Goal: Task Accomplishment & Management: Manage account settings

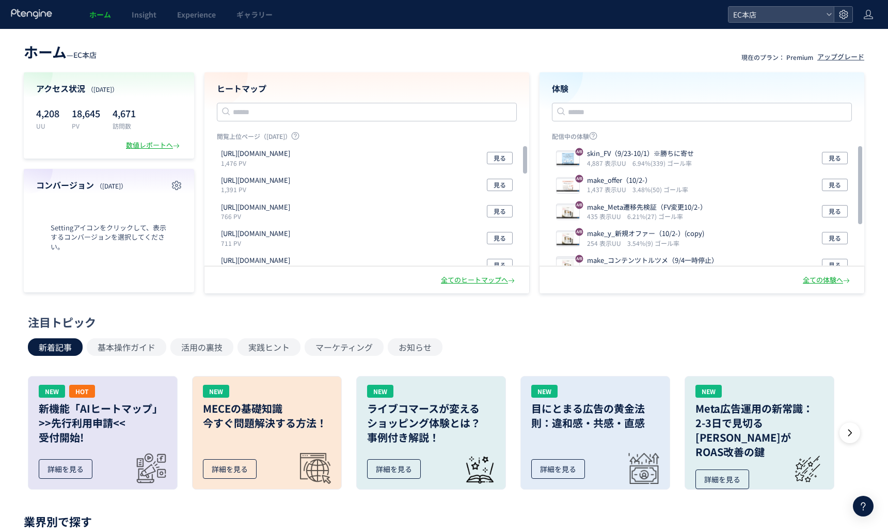
click at [836, 10] on div at bounding box center [843, 14] width 19 height 15
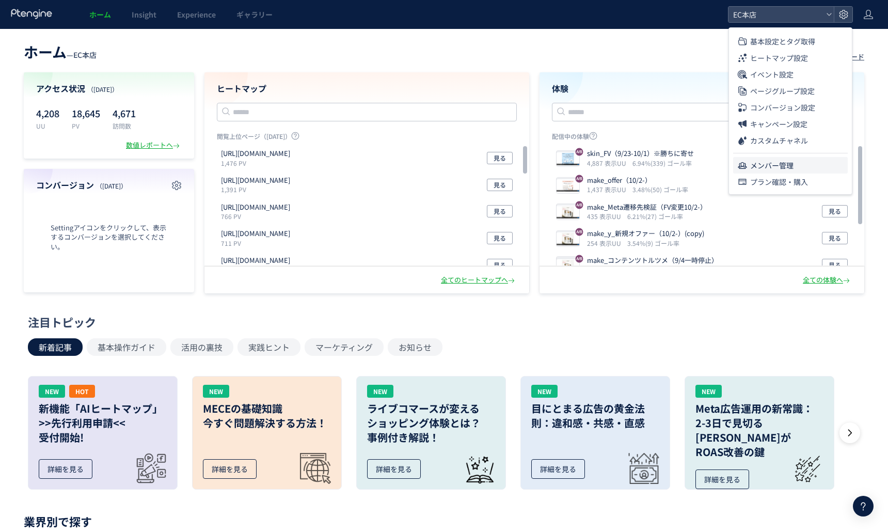
click at [773, 169] on span "メンバー管理" at bounding box center [771, 165] width 43 height 17
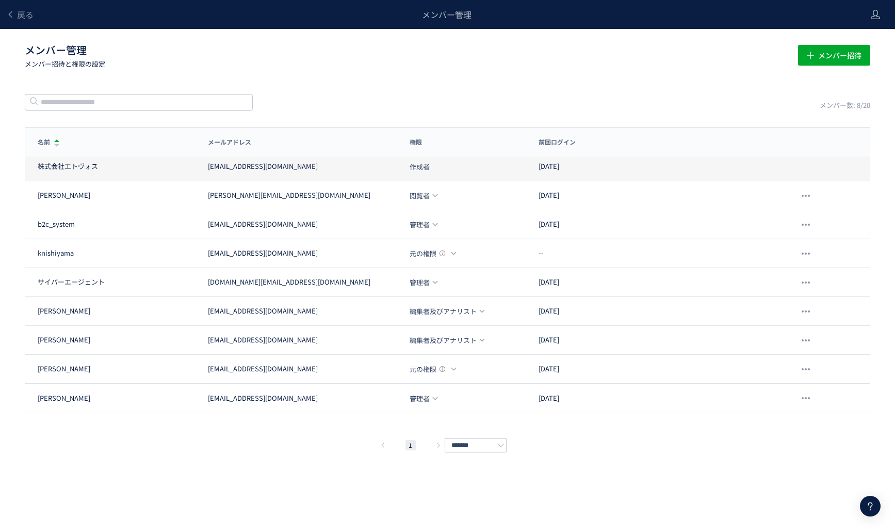
click at [423, 163] on span "作成者" at bounding box center [420, 166] width 20 height 7
click at [654, 158] on div "株式会社エトヴォス [EMAIL_ADDRESS][DOMAIN_NAME] 作成者 [DATE]" at bounding box center [447, 166] width 845 height 29
click at [274, 163] on div "[EMAIL_ADDRESS][DOMAIN_NAME]" at bounding box center [263, 167] width 110 height 10
click at [290, 163] on div "[EMAIL_ADDRESS][DOMAIN_NAME]" at bounding box center [302, 167] width 189 height 10
click at [312, 163] on div "[EMAIL_ADDRESS][DOMAIN_NAME]" at bounding box center [302, 167] width 189 height 10
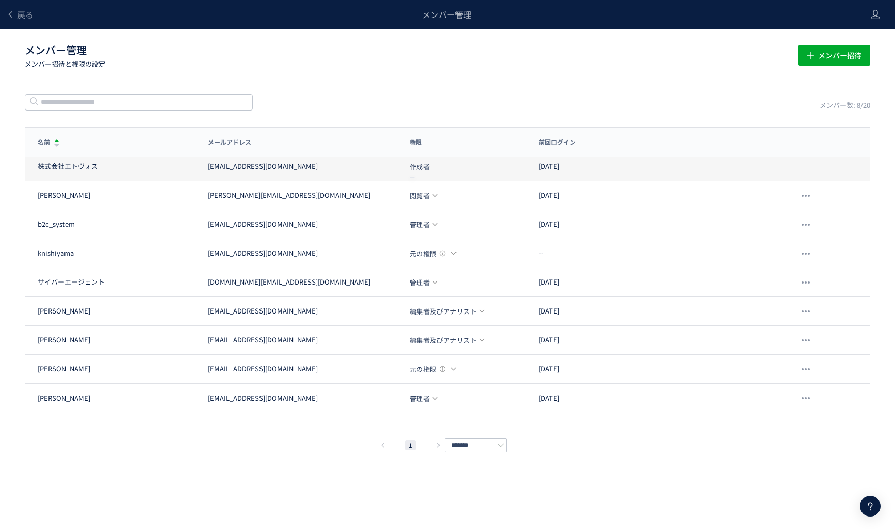
click at [425, 164] on span "作成者" at bounding box center [420, 166] width 20 height 7
drag, startPoint x: 450, startPoint y: 163, endPoint x: 389, endPoint y: 162, distance: 60.9
click at [389, 162] on div "株式会社エトヴォス [EMAIL_ADDRESS][DOMAIN_NAME] 作成者 [DATE]" at bounding box center [447, 166] width 845 height 29
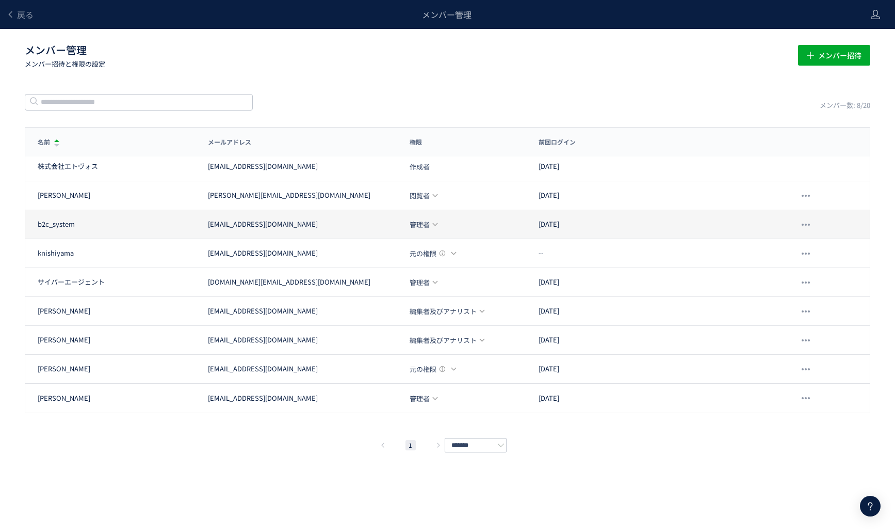
click at [426, 225] on span "管理者" at bounding box center [420, 224] width 20 height 7
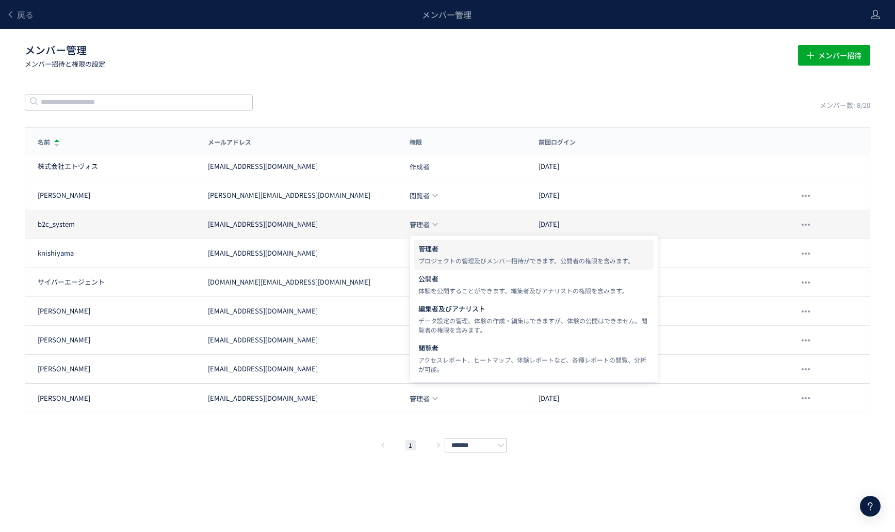
click at [426, 225] on span "管理者" at bounding box center [420, 224] width 20 height 7
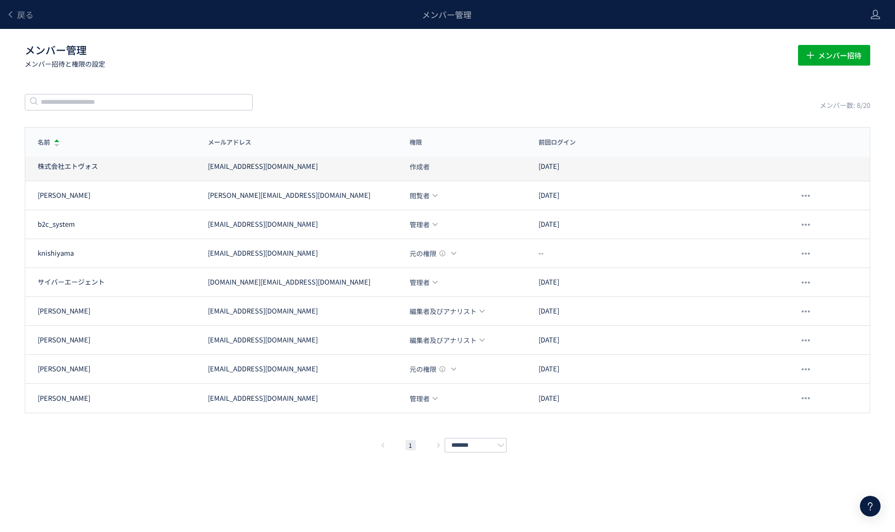
click at [804, 171] on div "株式会社エトヴォス [EMAIL_ADDRESS][DOMAIN_NAME] 作成者 [DATE]" at bounding box center [447, 166] width 845 height 29
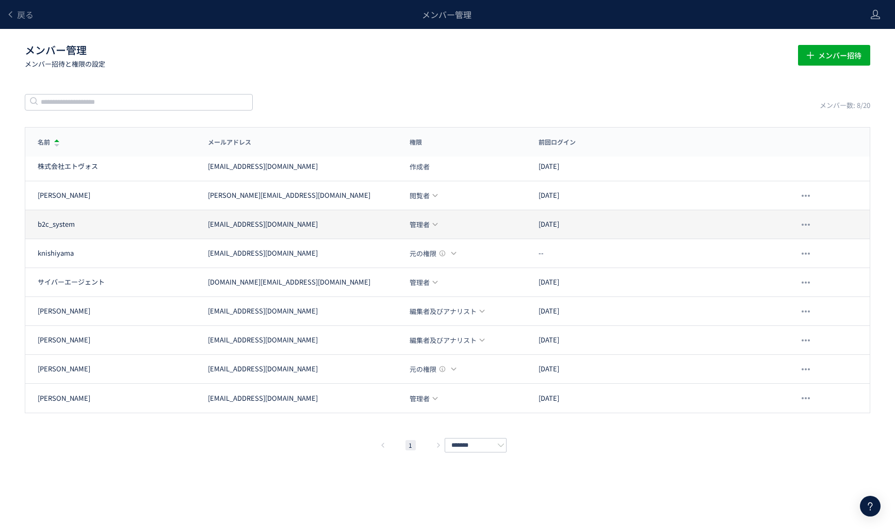
click at [351, 227] on div "[EMAIL_ADDRESS][DOMAIN_NAME]" at bounding box center [302, 224] width 189 height 10
